Goal: Task Accomplishment & Management: Manage account settings

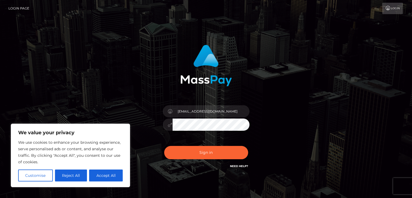
click at [164, 146] on button "Sign in" at bounding box center [206, 152] width 84 height 13
click at [99, 176] on button "Accept All" at bounding box center [106, 175] width 34 height 12
checkbox input "true"
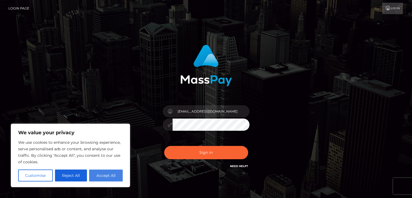
checkbox input "true"
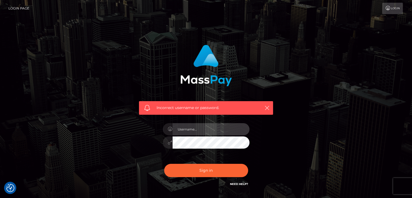
click at [189, 130] on input "text" at bounding box center [211, 129] width 77 height 12
type input "[EMAIL_ADDRESS][DOMAIN_NAME]"
click at [164, 164] on button "Sign in" at bounding box center [206, 170] width 84 height 13
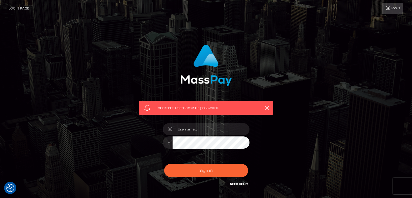
click at [17, 9] on link "Login Page" at bounding box center [18, 8] width 21 height 11
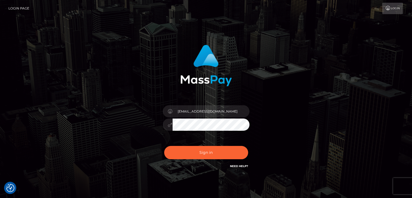
click at [395, 6] on link "Login" at bounding box center [392, 8] width 21 height 11
click at [196, 114] on input "text" at bounding box center [211, 111] width 77 height 12
type input "[EMAIL_ADDRESS][DOMAIN_NAME]"
click at [164, 146] on button "Sign in" at bounding box center [206, 152] width 84 height 13
